Goal: Task Accomplishment & Management: Use online tool/utility

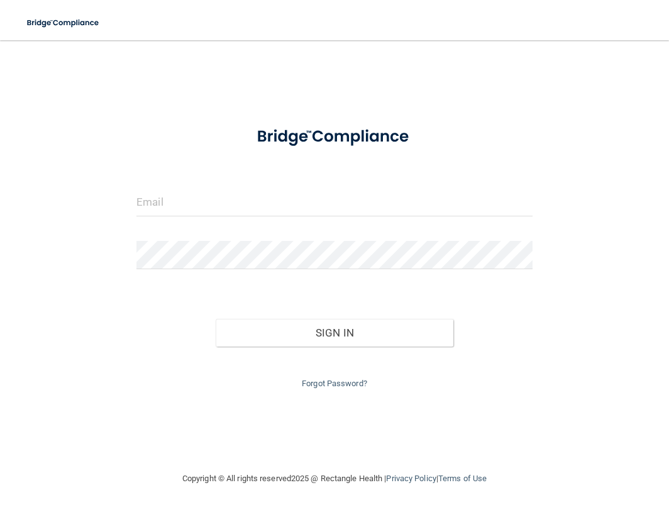
click at [419, 210] on input "email" at bounding box center [335, 202] width 396 height 28
click at [177, 203] on input "email" at bounding box center [335, 202] width 396 height 28
